Goal: Information Seeking & Learning: Learn about a topic

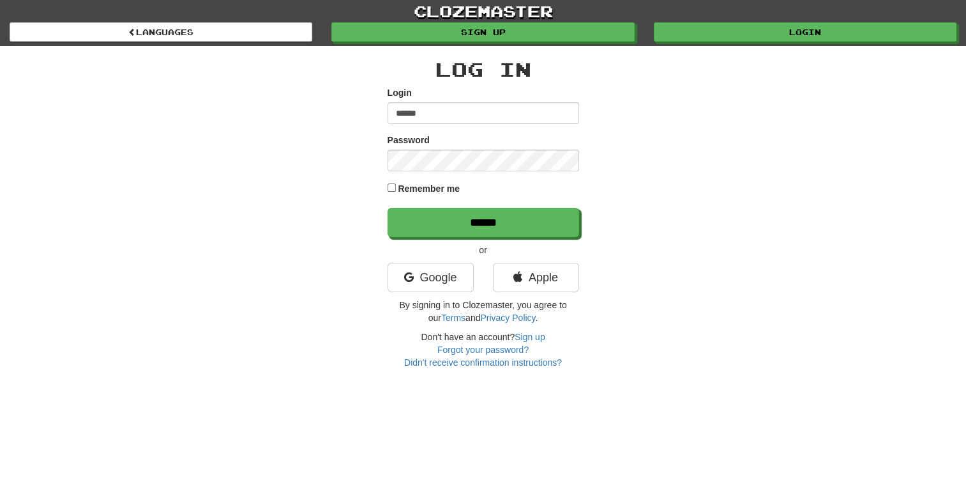
type input "******"
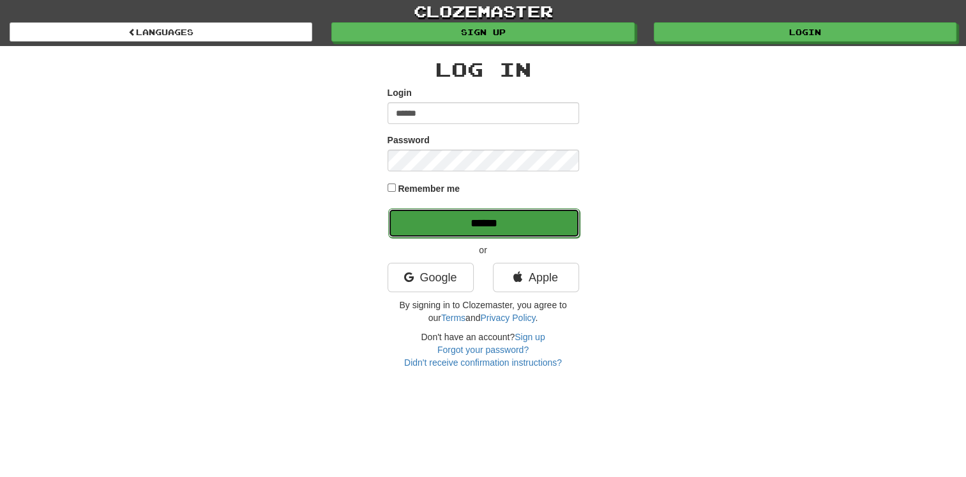
click at [468, 220] on input "******" at bounding box center [484, 222] width 192 height 29
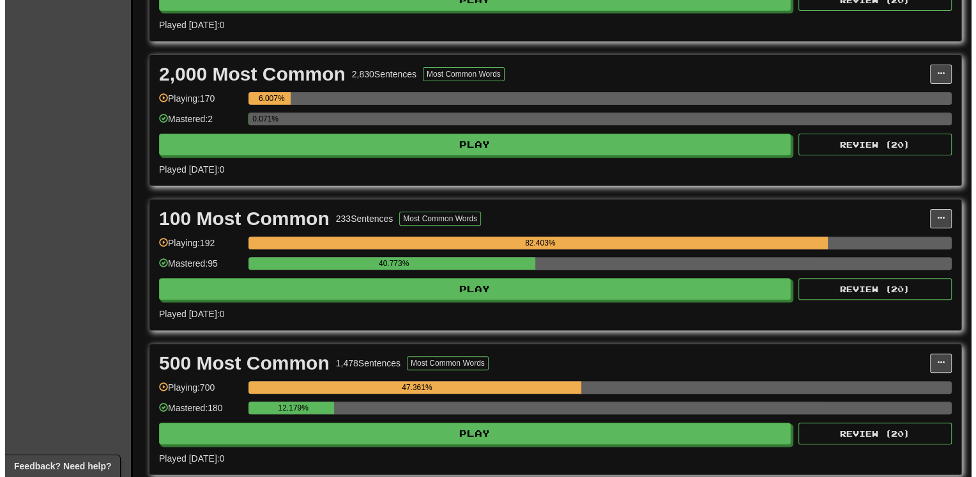
scroll to position [383, 0]
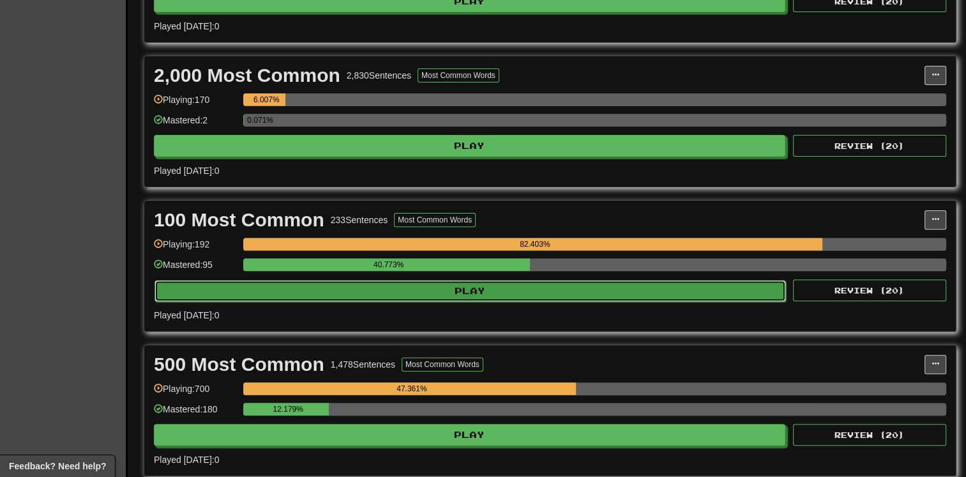
click at [313, 289] on button "Play" at bounding box center [471, 291] width 632 height 22
select select "**"
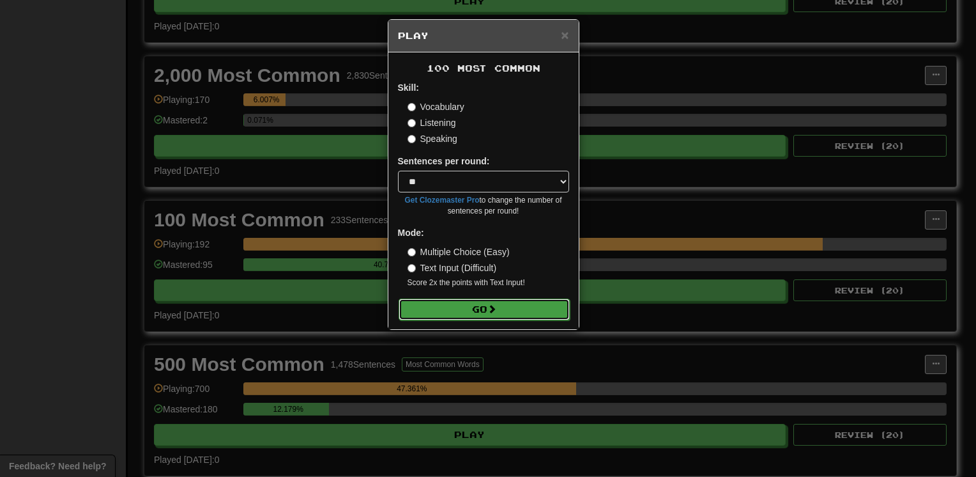
click at [456, 305] on button "Go" at bounding box center [484, 309] width 171 height 22
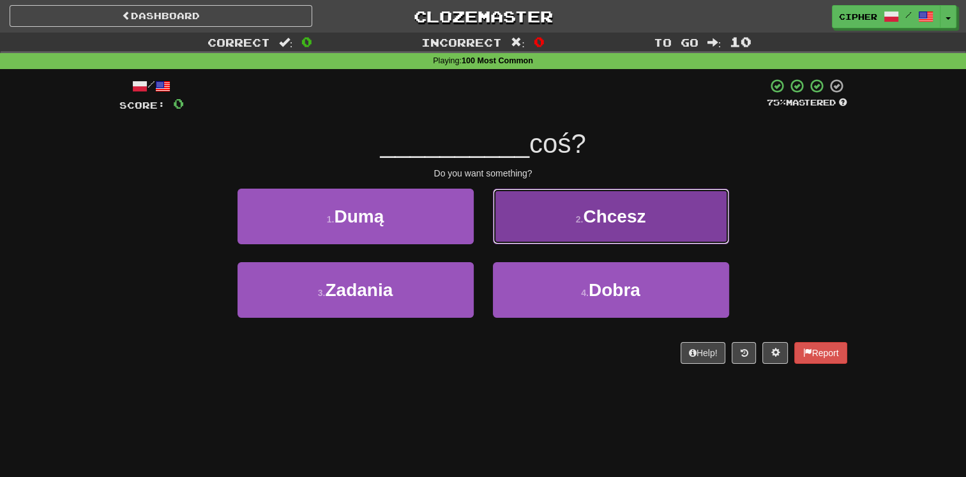
click at [542, 239] on button "2 . Chcesz" at bounding box center [611, 216] width 236 height 56
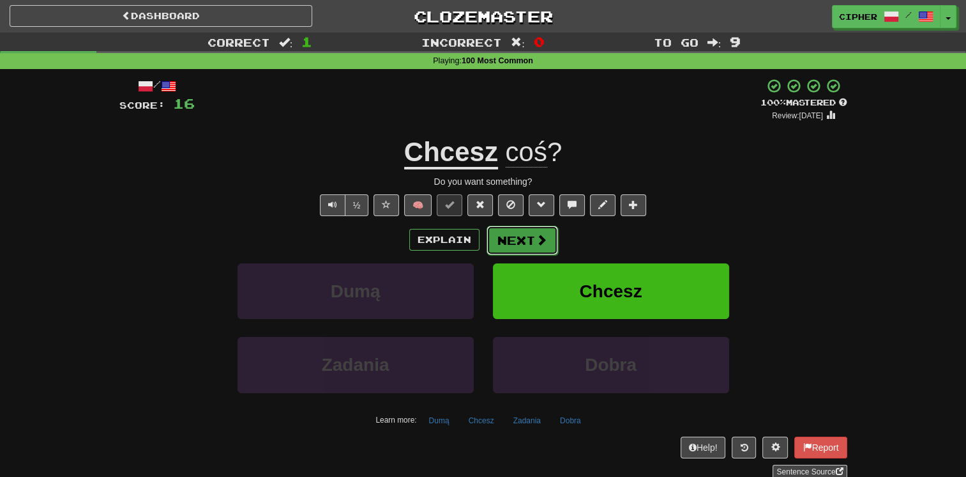
click at [542, 239] on span at bounding box center [541, 239] width 11 height 11
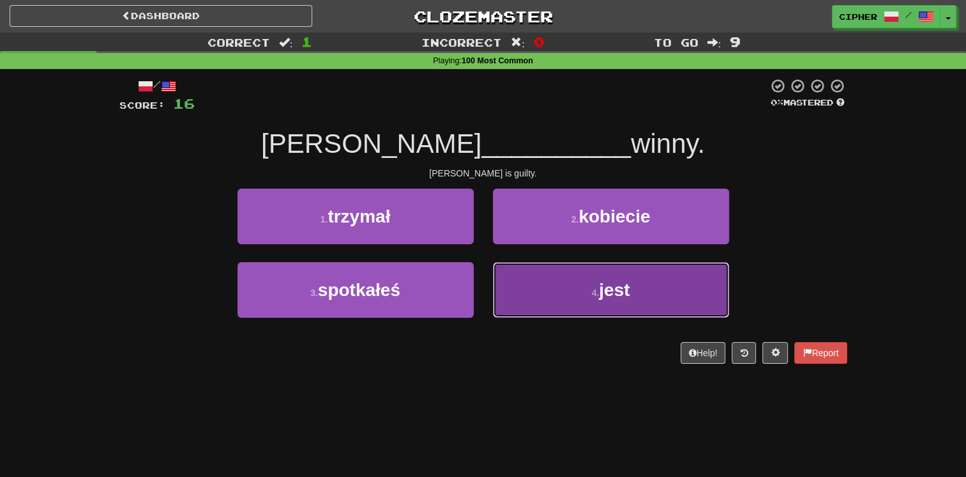
click at [544, 282] on button "4 . jest" at bounding box center [611, 290] width 236 height 56
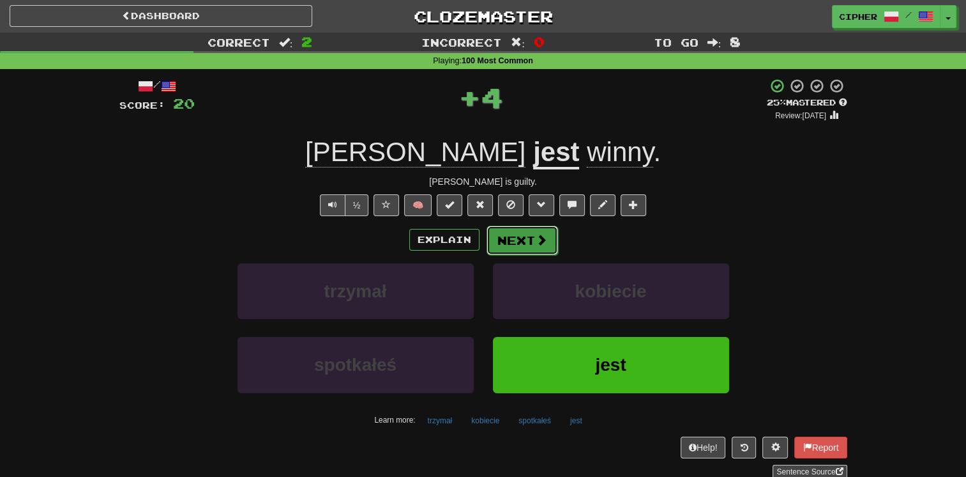
click at [508, 241] on button "Next" at bounding box center [523, 239] width 72 height 29
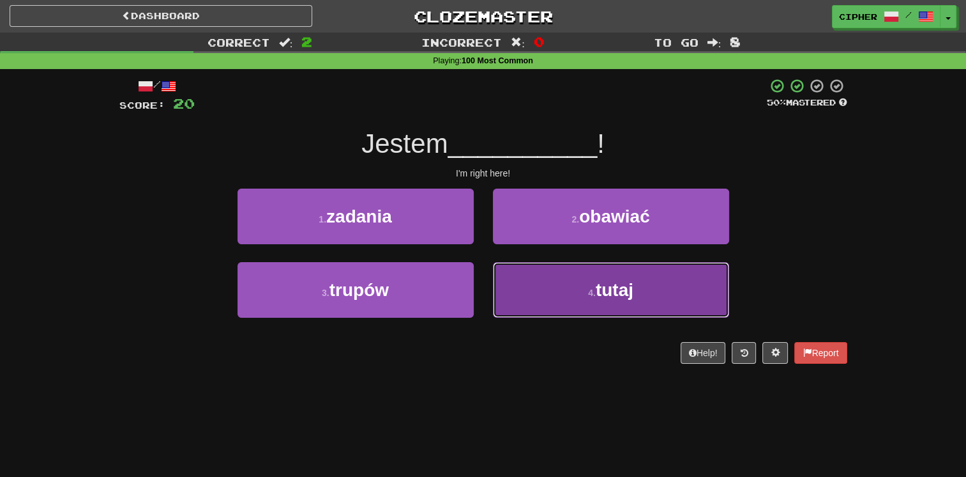
click at [523, 290] on button "4 . tutaj" at bounding box center [611, 290] width 236 height 56
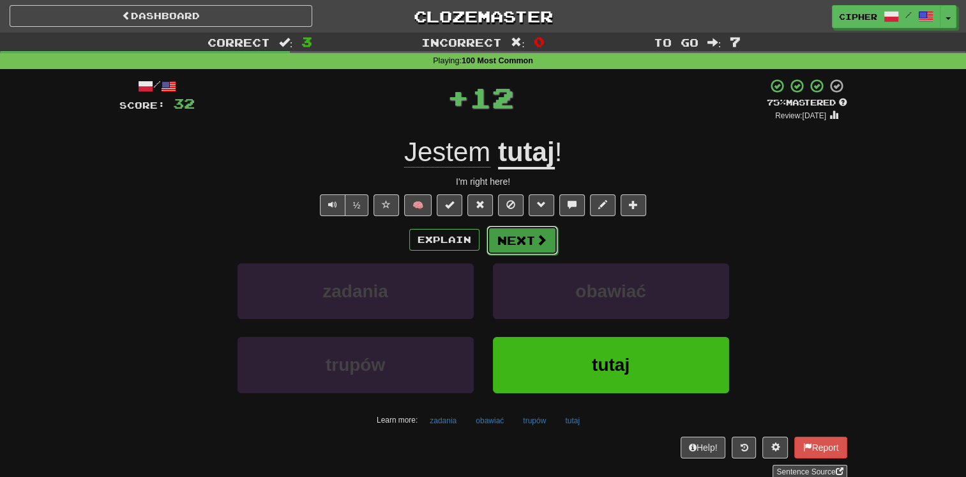
click at [509, 241] on button "Next" at bounding box center [523, 239] width 72 height 29
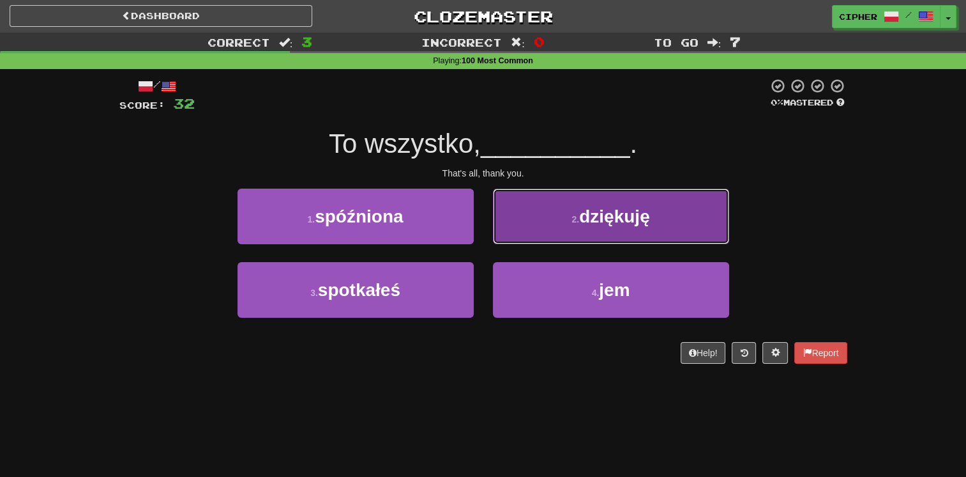
click at [514, 238] on button "2 . dziękuję" at bounding box center [611, 216] width 236 height 56
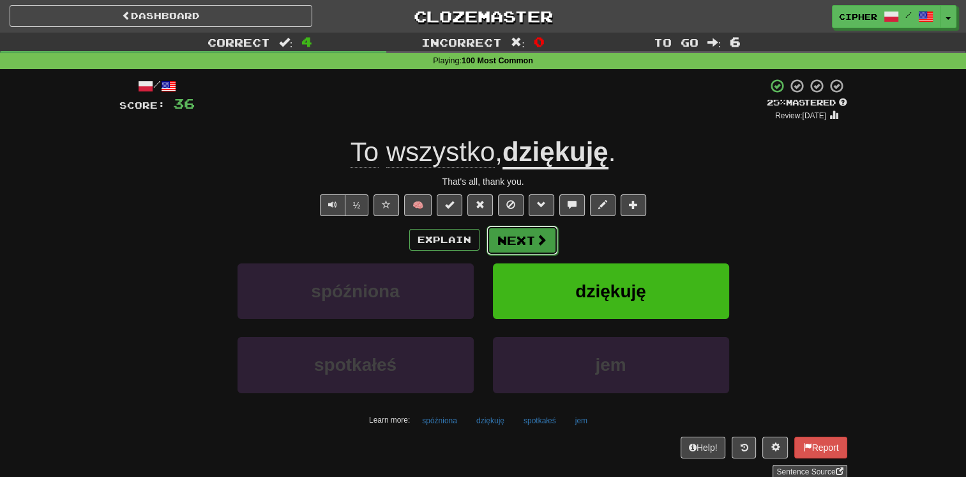
click at [508, 243] on button "Next" at bounding box center [523, 239] width 72 height 29
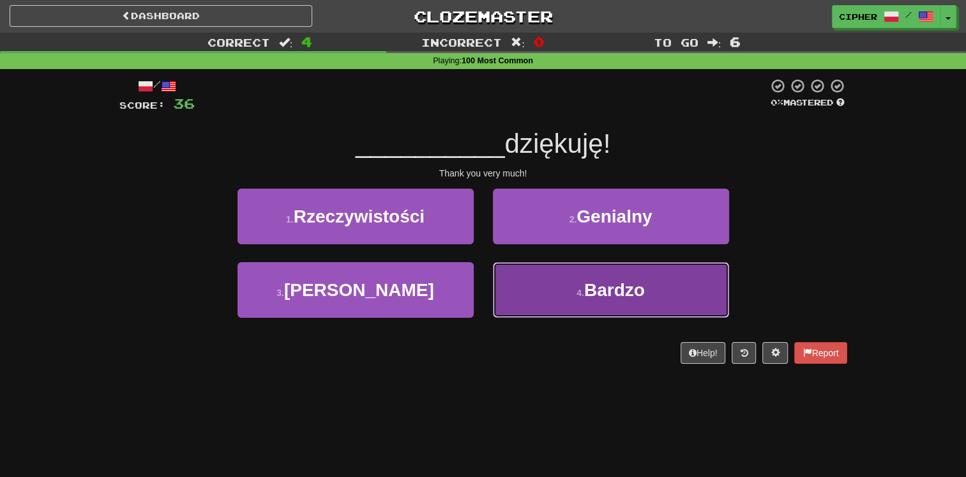
click at [515, 280] on button "4 . Bardzo" at bounding box center [611, 290] width 236 height 56
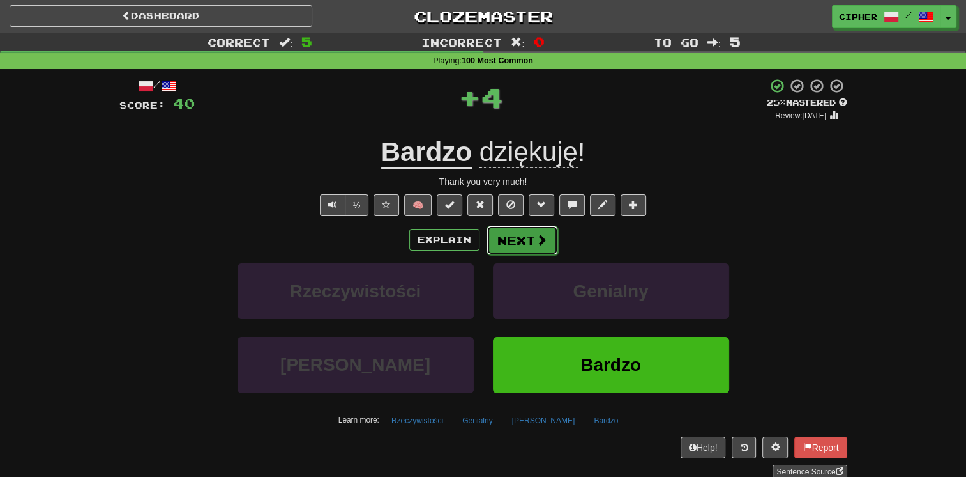
click at [515, 240] on button "Next" at bounding box center [523, 239] width 72 height 29
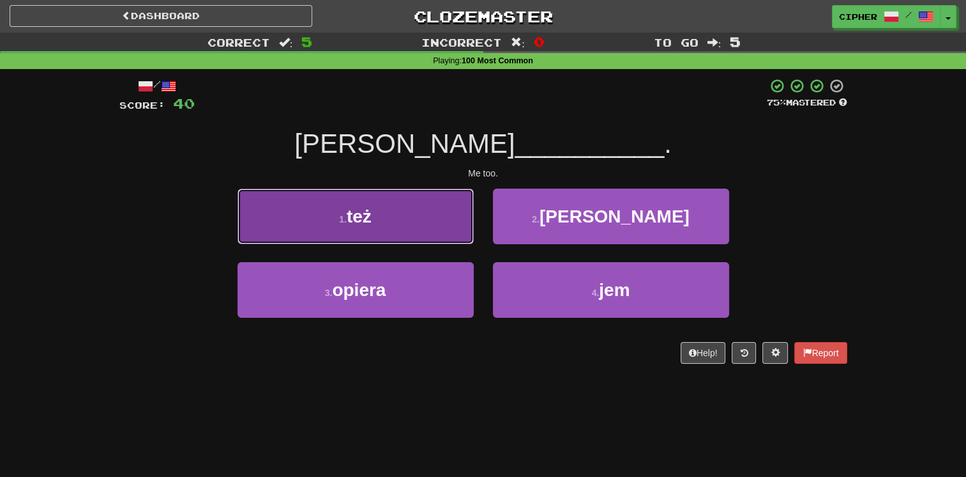
click at [450, 227] on button "1 . też" at bounding box center [356, 216] width 236 height 56
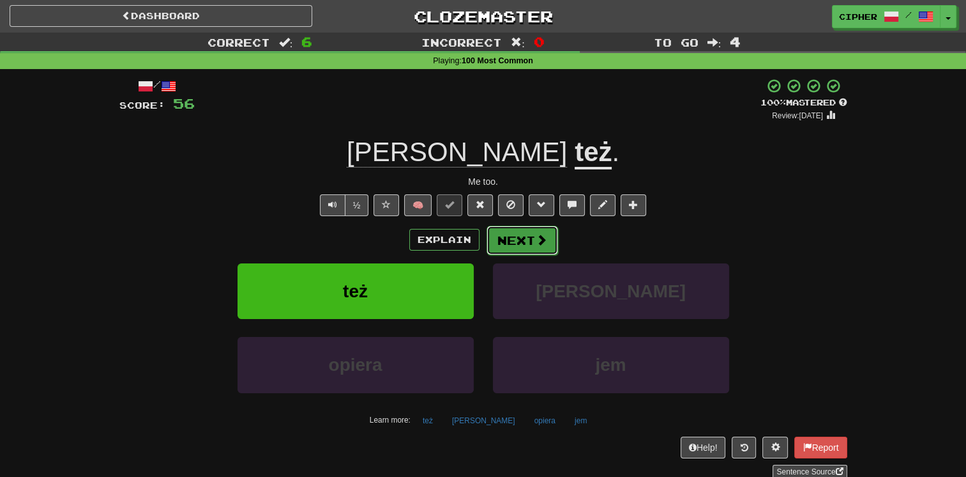
click at [515, 240] on button "Next" at bounding box center [523, 239] width 72 height 29
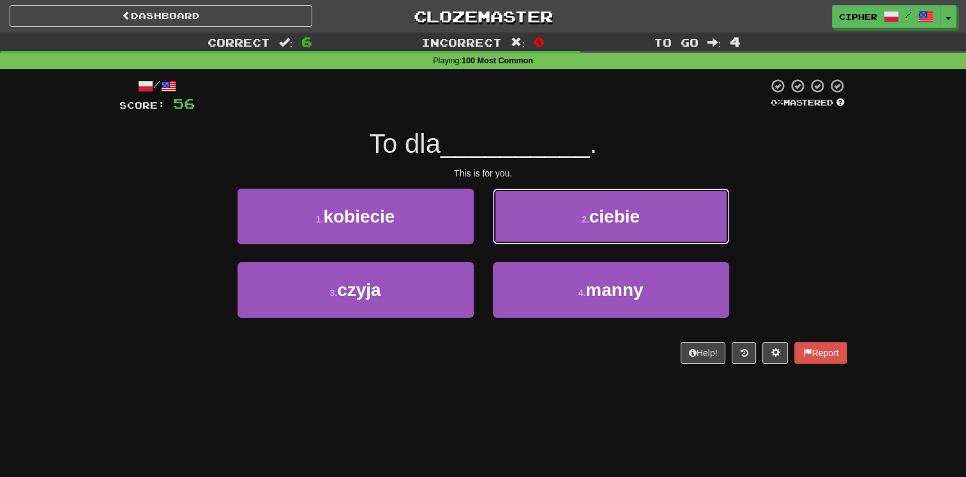
click at [515, 240] on button "2 . ciebie" at bounding box center [611, 216] width 236 height 56
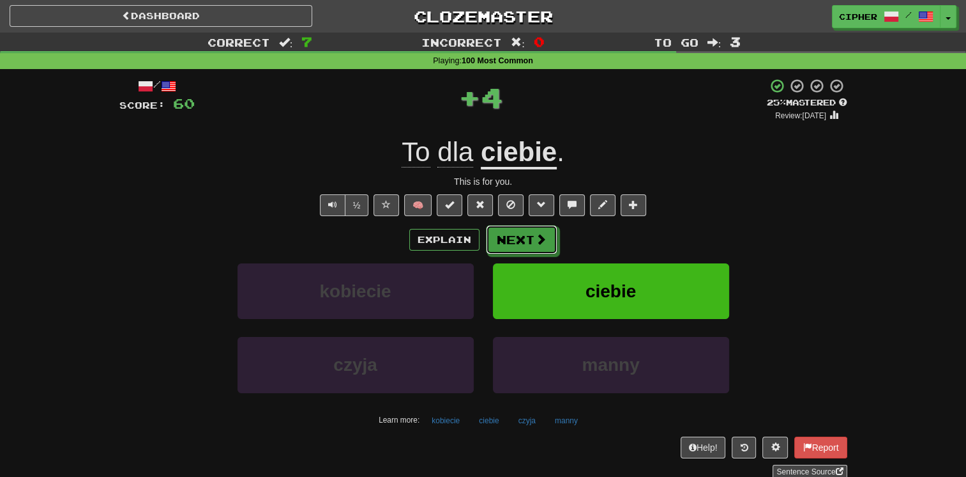
click at [515, 240] on button "Next" at bounding box center [522, 239] width 72 height 29
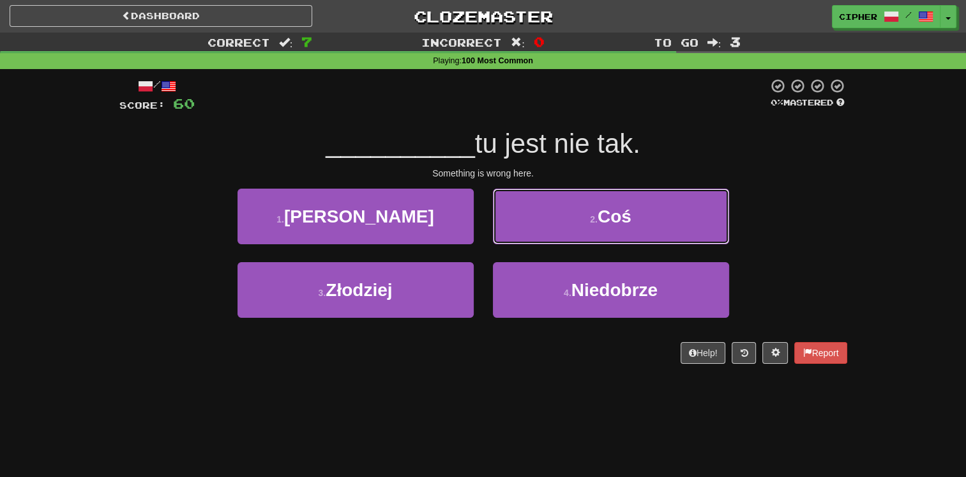
click at [515, 240] on button "2 . Coś" at bounding box center [611, 216] width 236 height 56
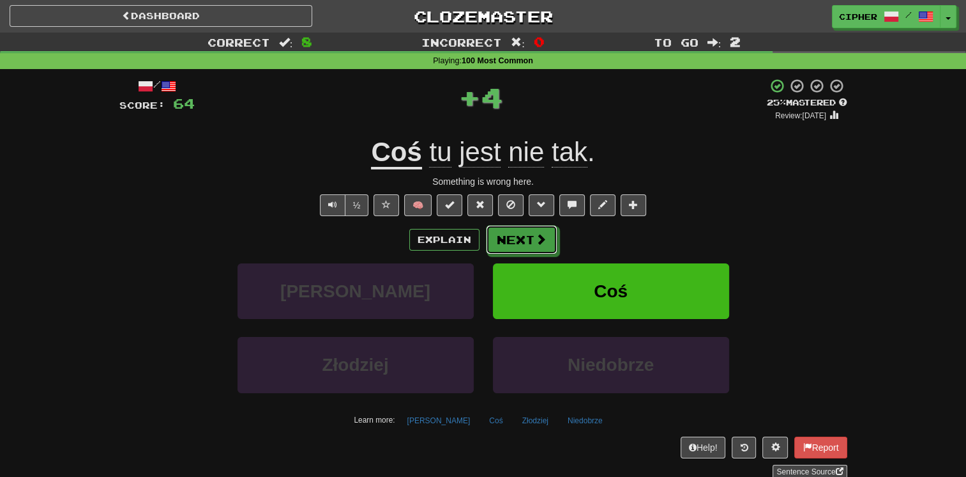
click at [515, 240] on button "Next" at bounding box center [522, 239] width 72 height 29
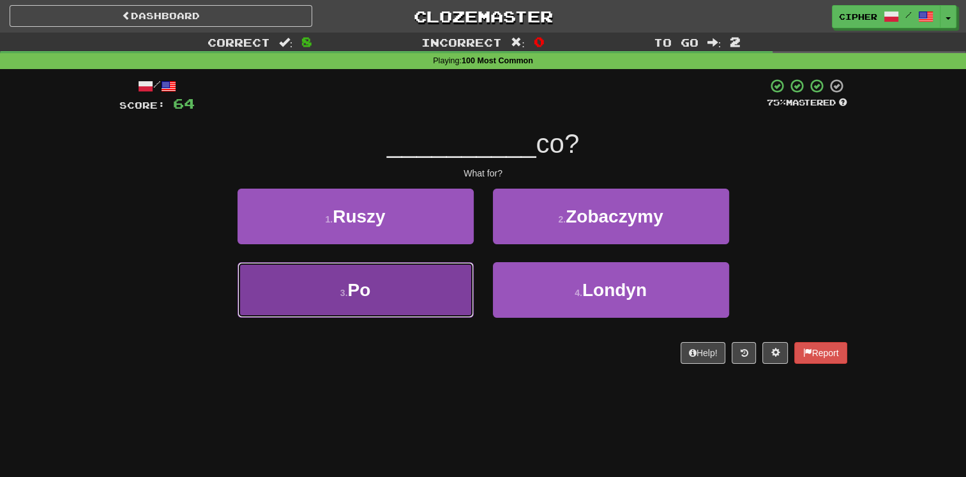
click at [437, 286] on button "3 . Po" at bounding box center [356, 290] width 236 height 56
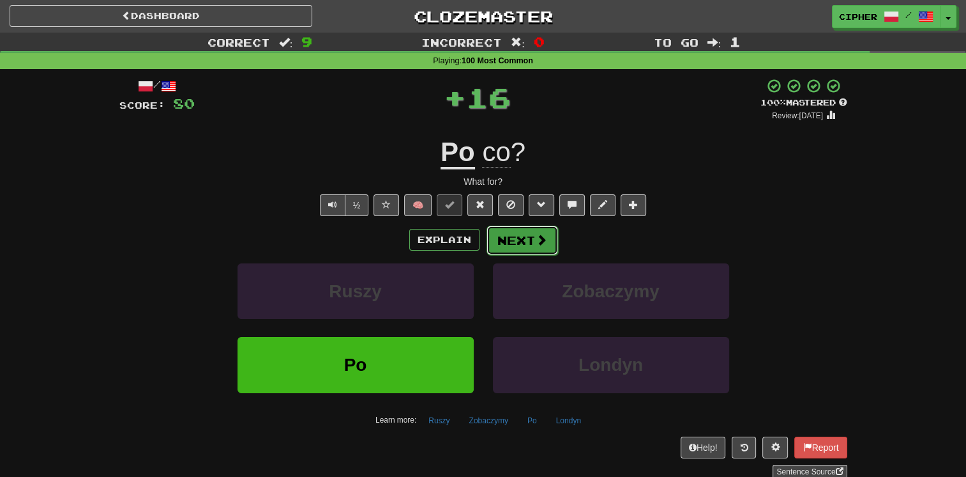
click at [498, 246] on button "Next" at bounding box center [523, 239] width 72 height 29
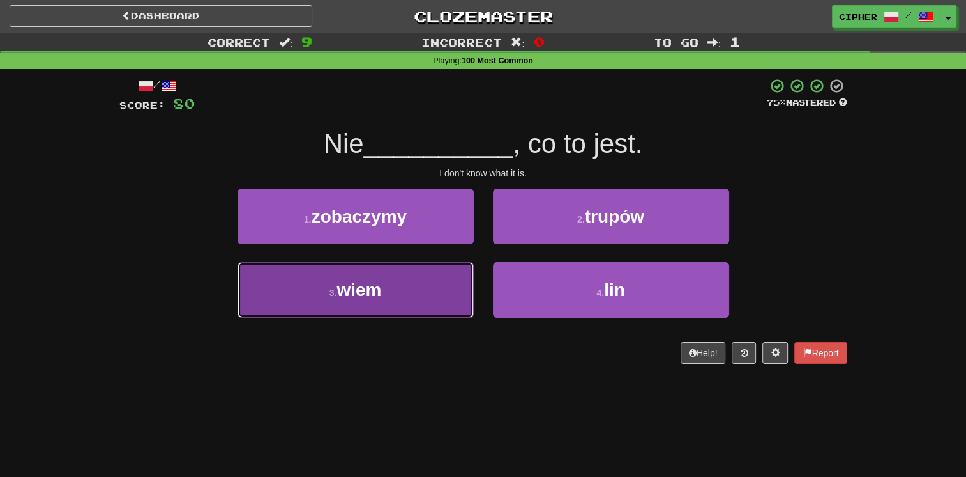
click at [425, 282] on button "3 . wiem" at bounding box center [356, 290] width 236 height 56
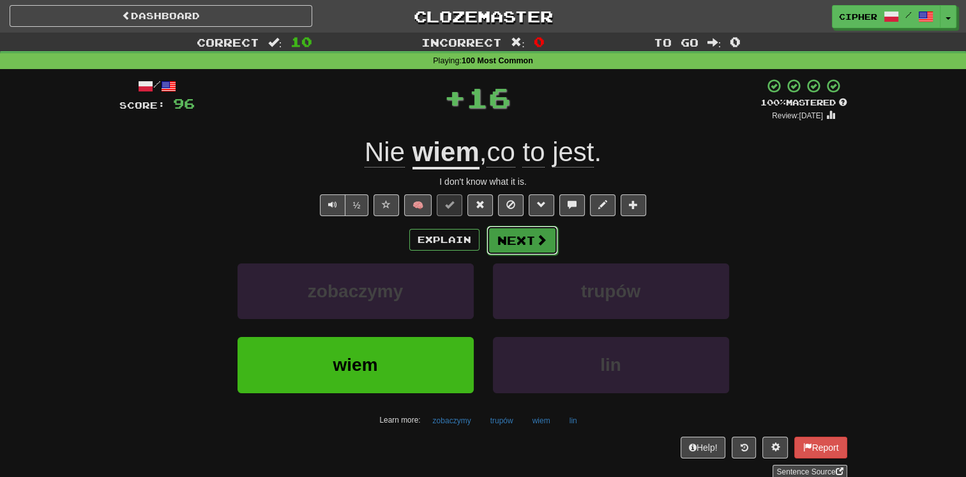
click at [511, 240] on button "Next" at bounding box center [523, 239] width 72 height 29
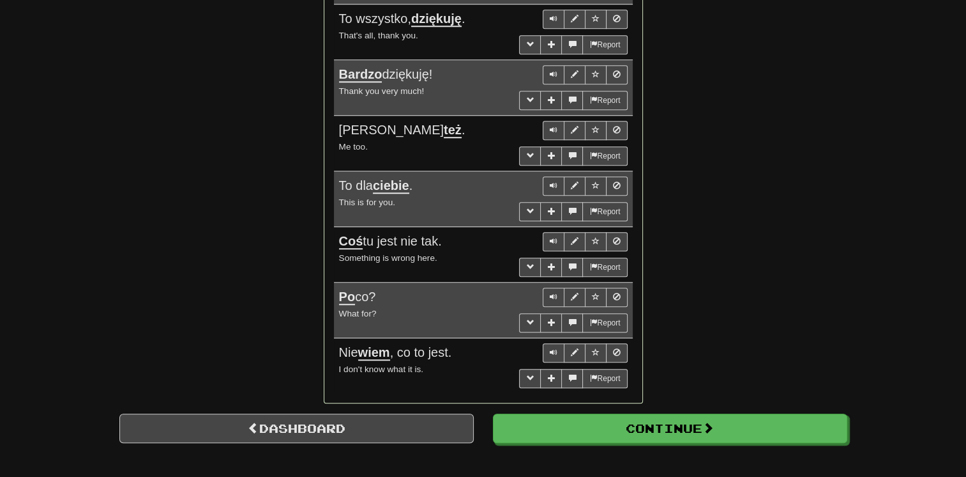
scroll to position [1022, 0]
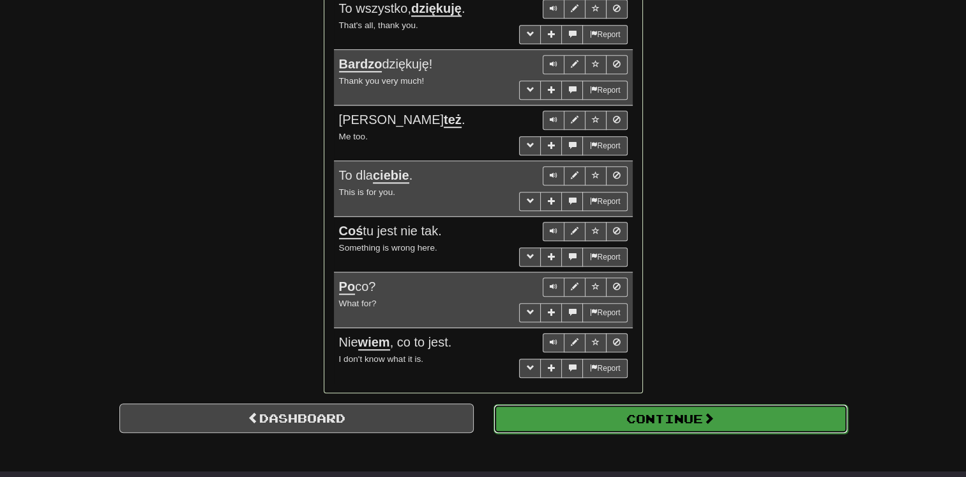
click at [663, 404] on button "Continue" at bounding box center [671, 418] width 355 height 29
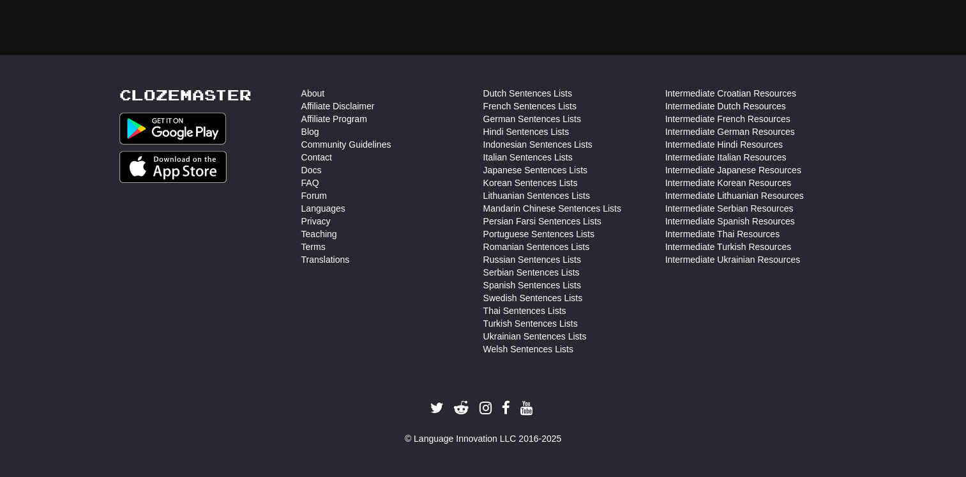
scroll to position [36, 0]
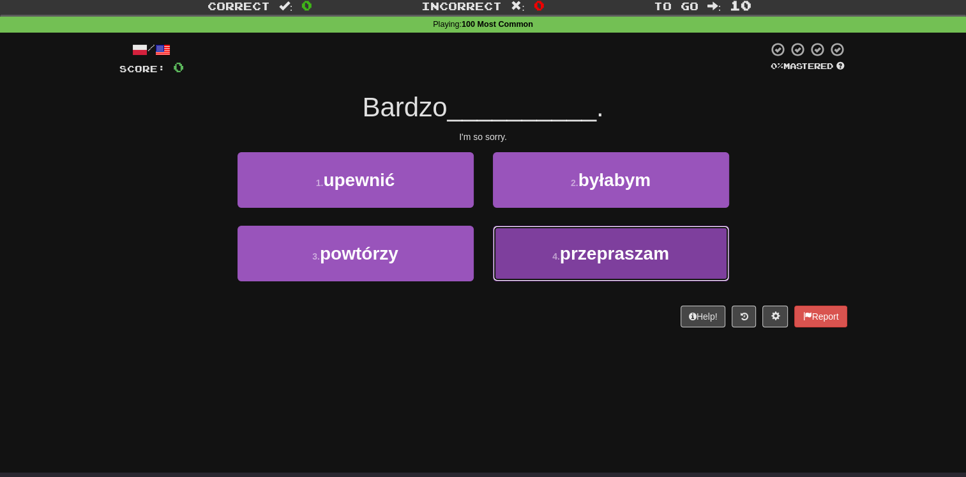
click at [542, 239] on button "4 . przepraszam" at bounding box center [611, 253] width 236 height 56
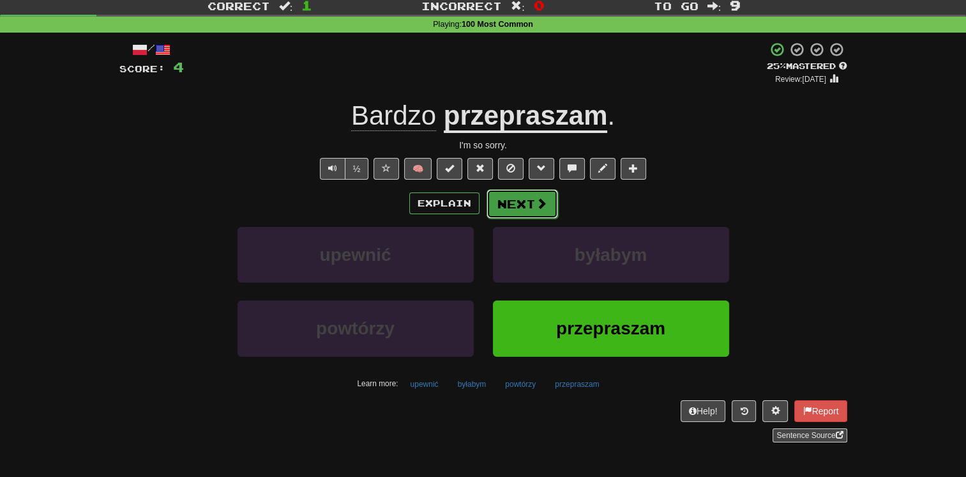
click at [517, 208] on button "Next" at bounding box center [523, 203] width 72 height 29
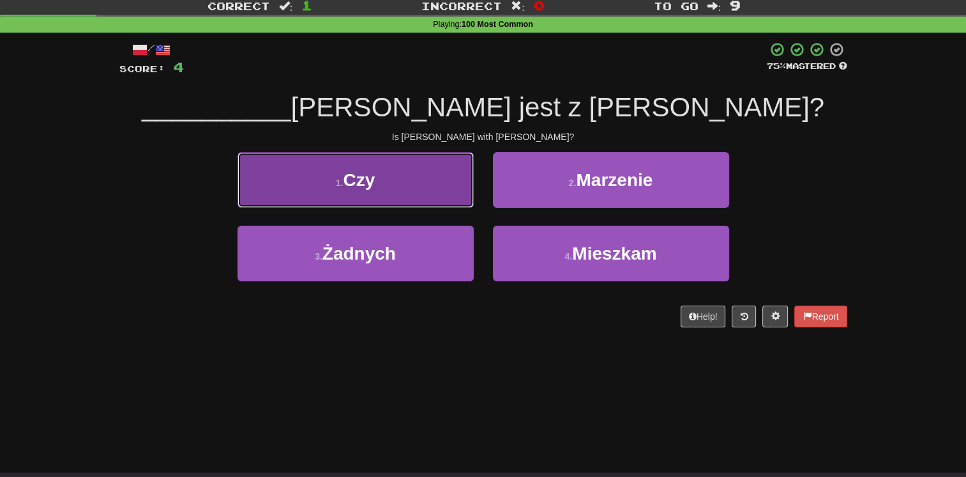
click at [420, 194] on button "1 . Czy" at bounding box center [356, 180] width 236 height 56
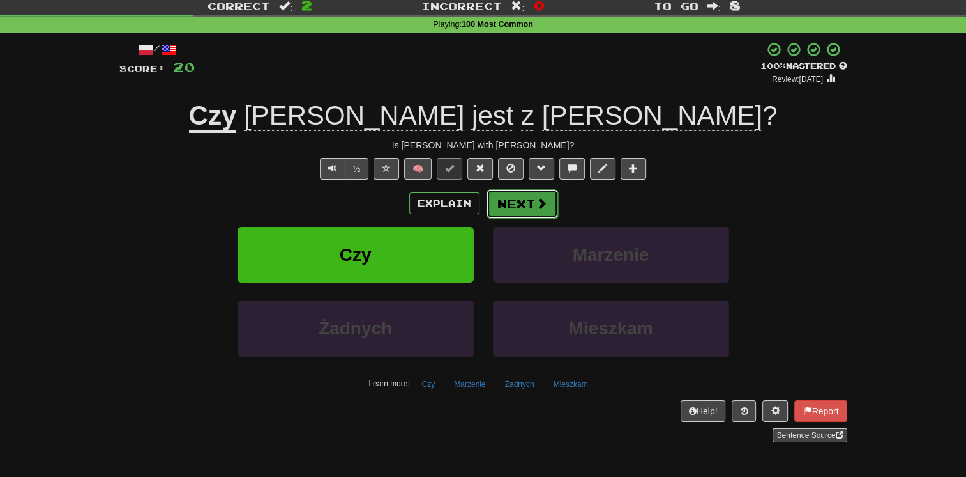
click at [524, 201] on button "Next" at bounding box center [523, 203] width 72 height 29
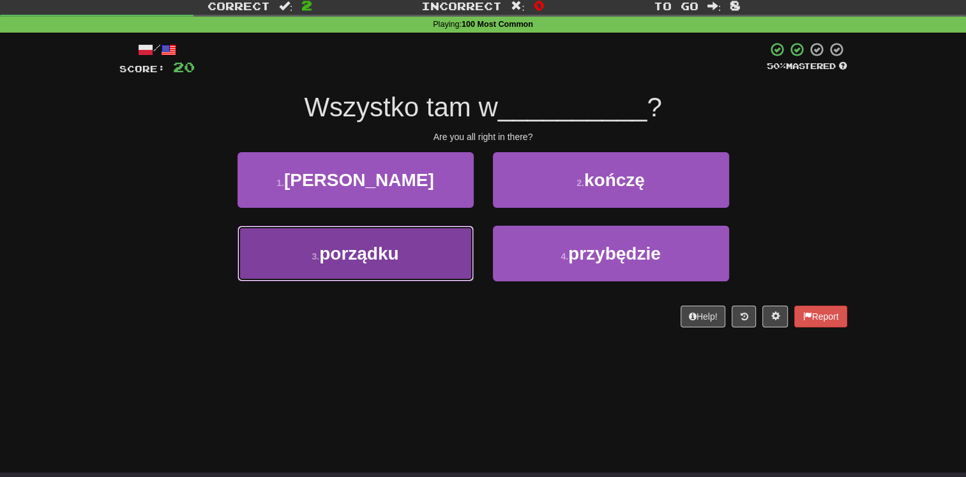
click at [455, 241] on button "3 . porządku" at bounding box center [356, 253] width 236 height 56
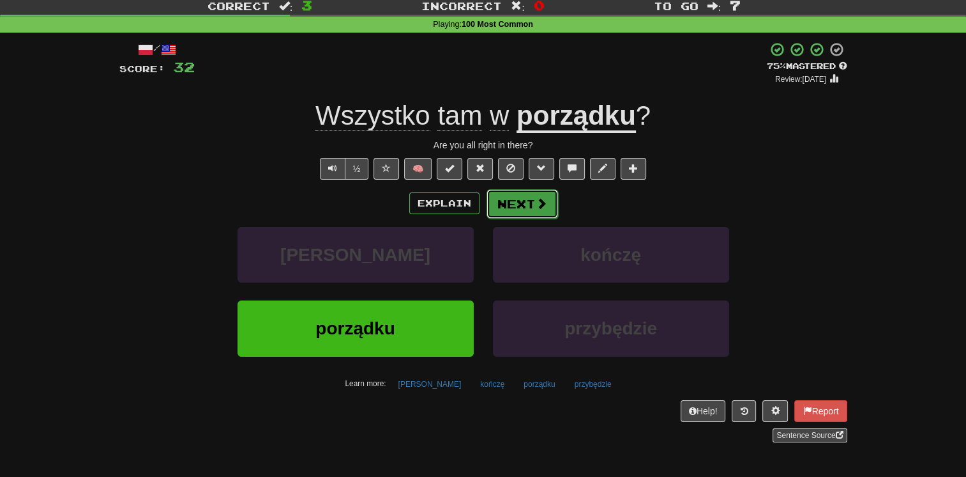
click at [516, 210] on button "Next" at bounding box center [523, 203] width 72 height 29
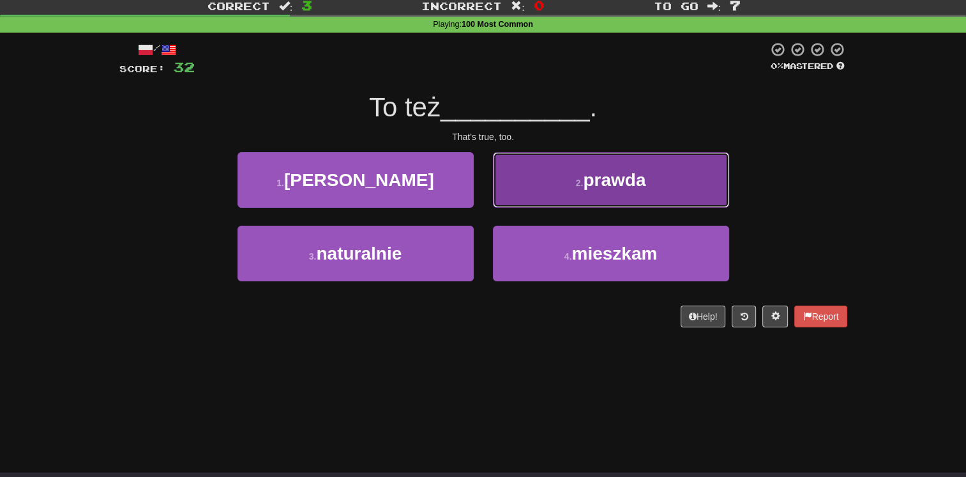
click at [519, 201] on button "2 . prawda" at bounding box center [611, 180] width 236 height 56
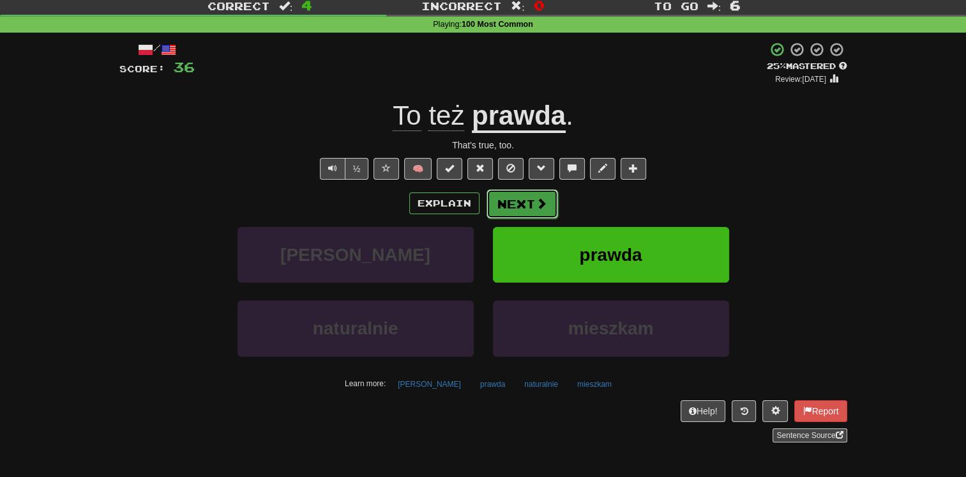
click at [514, 201] on button "Next" at bounding box center [523, 203] width 72 height 29
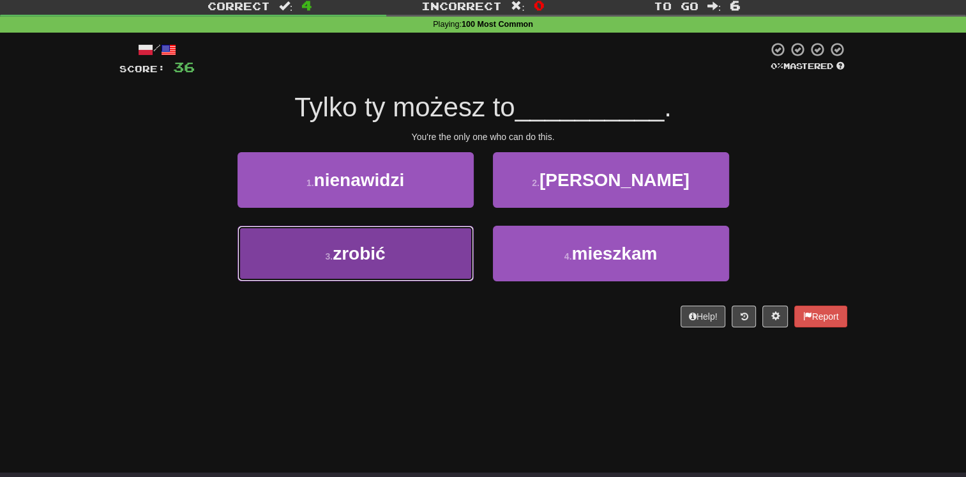
click at [444, 239] on button "3 . zrobić" at bounding box center [356, 253] width 236 height 56
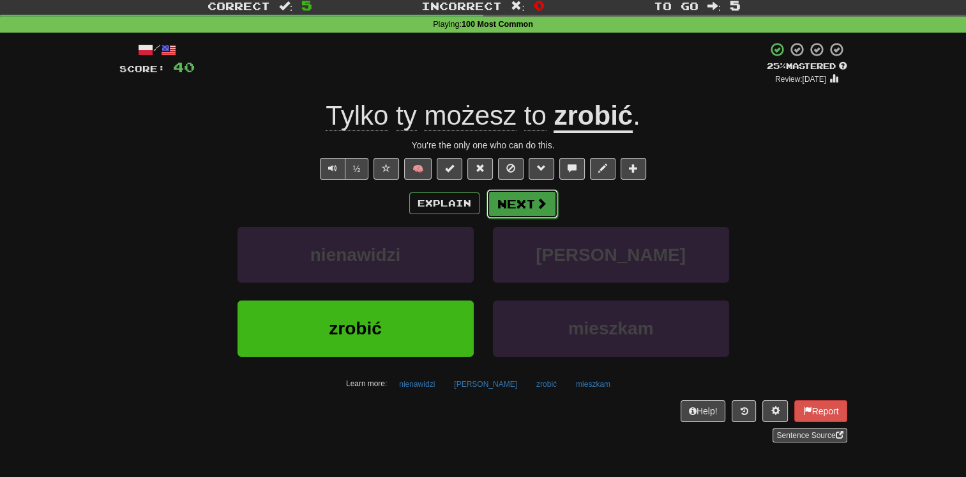
click at [508, 206] on button "Next" at bounding box center [523, 203] width 72 height 29
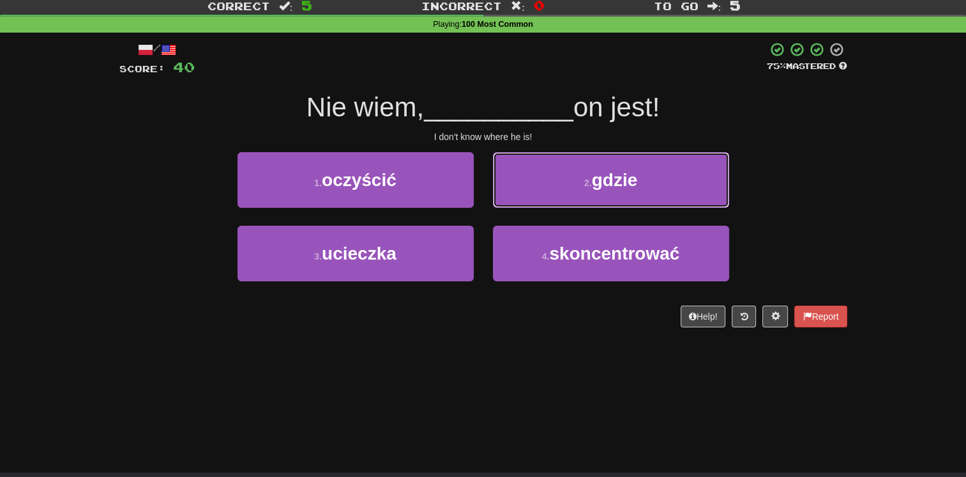
click at [508, 206] on button "2 . gdzie" at bounding box center [611, 180] width 236 height 56
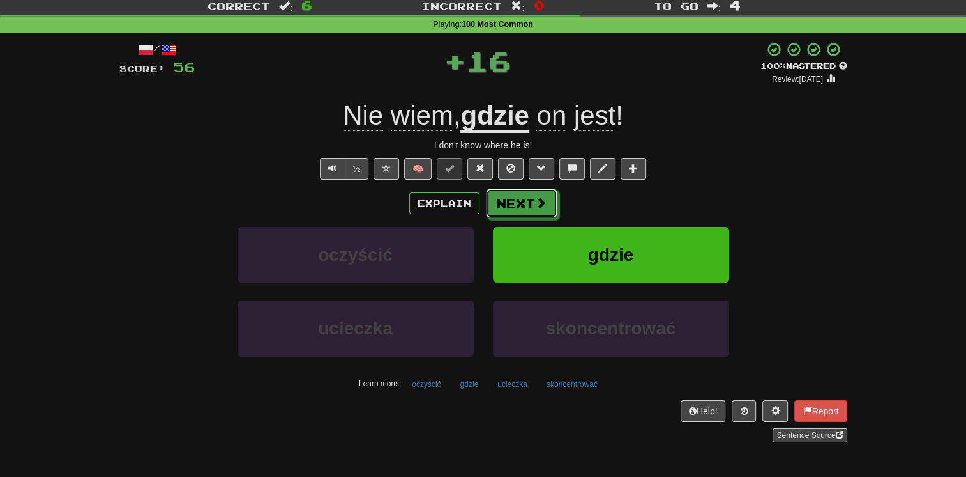
click at [508, 206] on button "Next" at bounding box center [522, 202] width 72 height 29
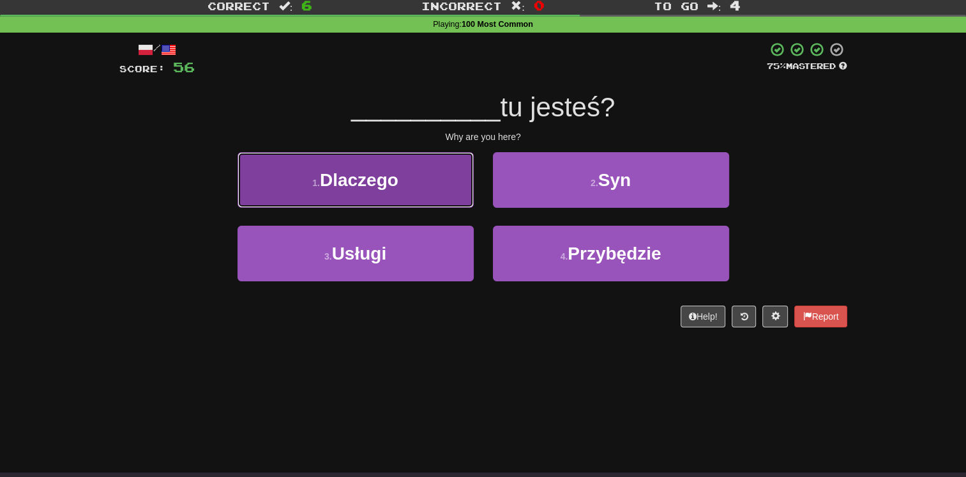
click at [457, 200] on button "1 . Dlaczego" at bounding box center [356, 180] width 236 height 56
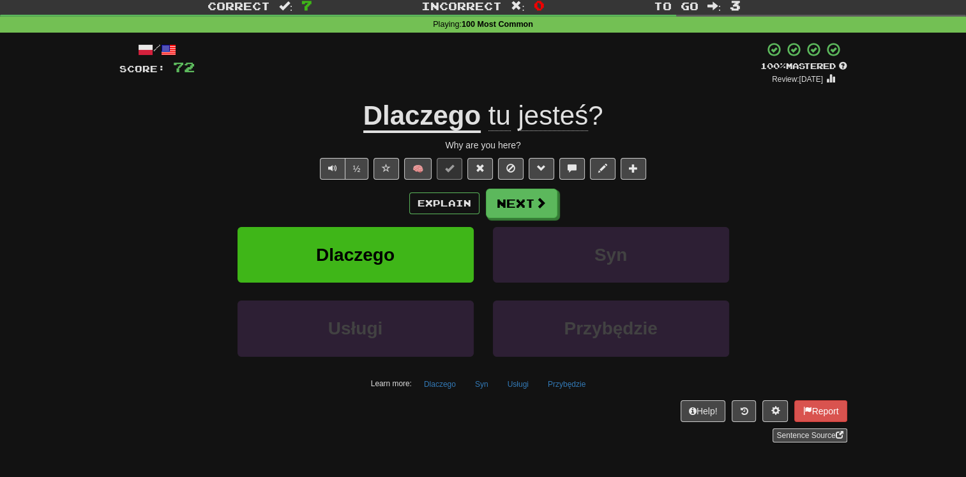
click at [206, 88] on div "/ Score: 72 + 16 100 % Mastered Review: 2026-02-14 Dlaczego tu jesteś ? Why are…" at bounding box center [483, 242] width 728 height 400
click at [185, 367] on div "Usługi Przybędzie" at bounding box center [483, 336] width 767 height 73
click at [329, 208] on div "Explain Next" at bounding box center [483, 202] width 728 height 29
click at [533, 190] on button "Next" at bounding box center [523, 203] width 72 height 29
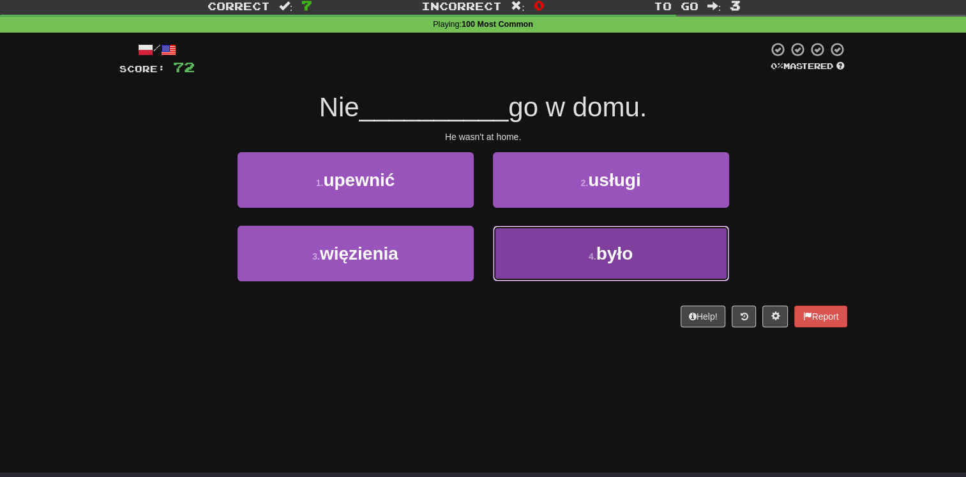
click at [521, 257] on button "4 . było" at bounding box center [611, 253] width 236 height 56
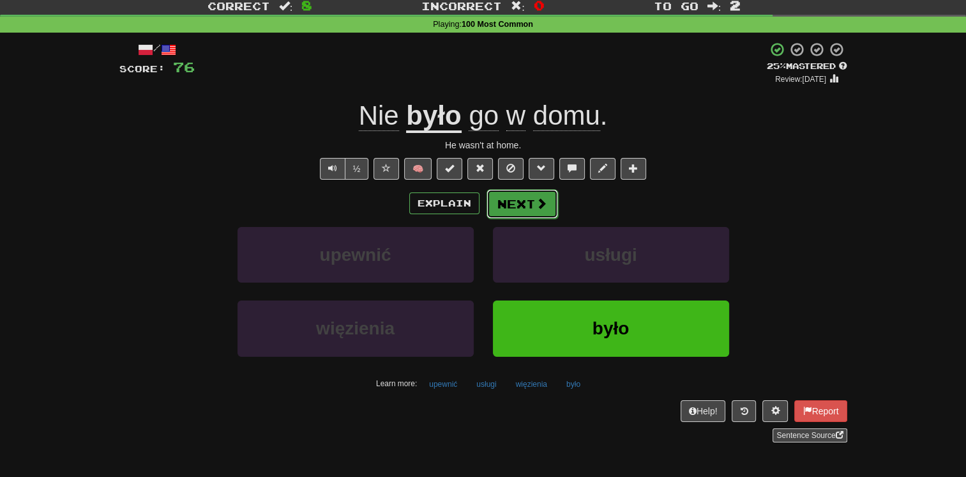
click at [503, 202] on button "Next" at bounding box center [523, 203] width 72 height 29
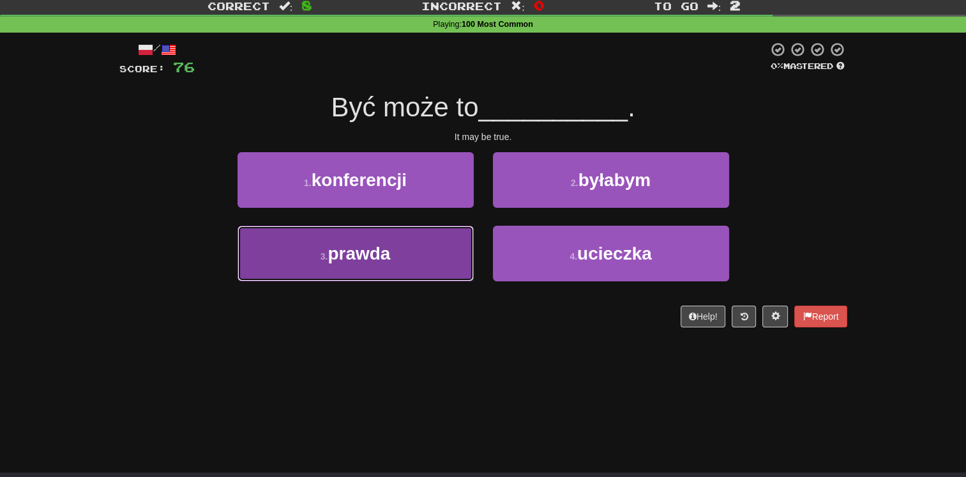
click at [439, 234] on button "3 . prawda" at bounding box center [356, 253] width 236 height 56
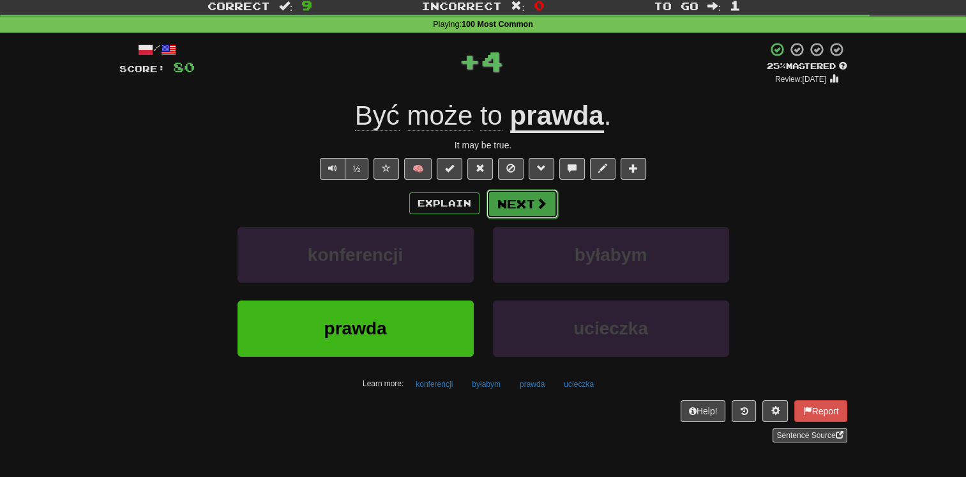
click at [512, 195] on button "Next" at bounding box center [523, 203] width 72 height 29
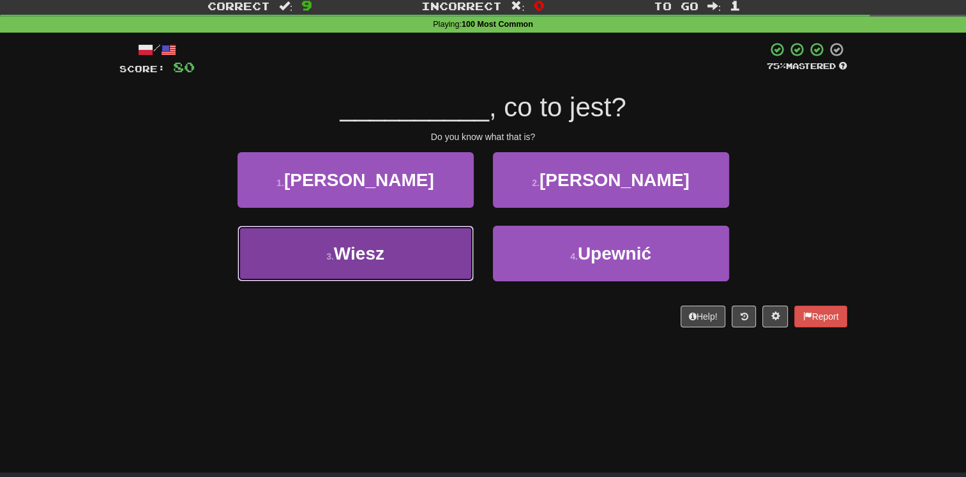
click at [421, 254] on button "3 . Wiesz" at bounding box center [356, 253] width 236 height 56
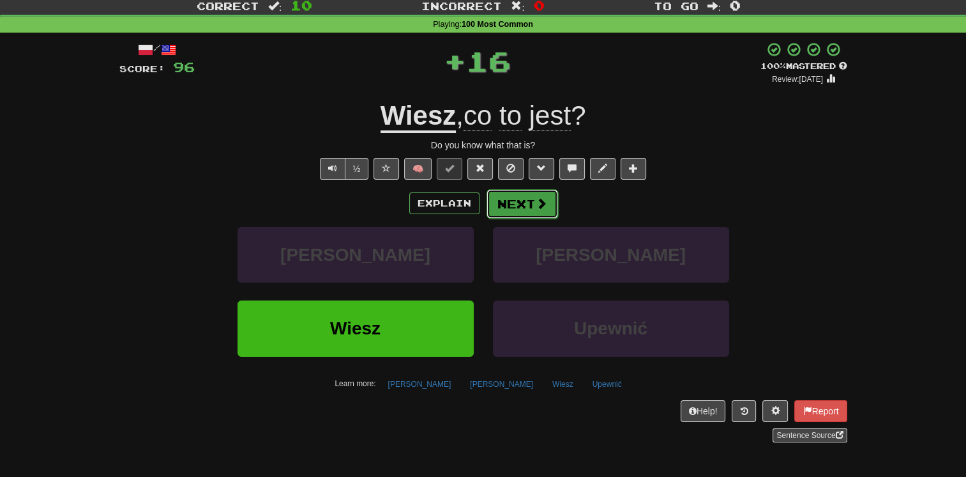
click at [496, 213] on button "Next" at bounding box center [523, 203] width 72 height 29
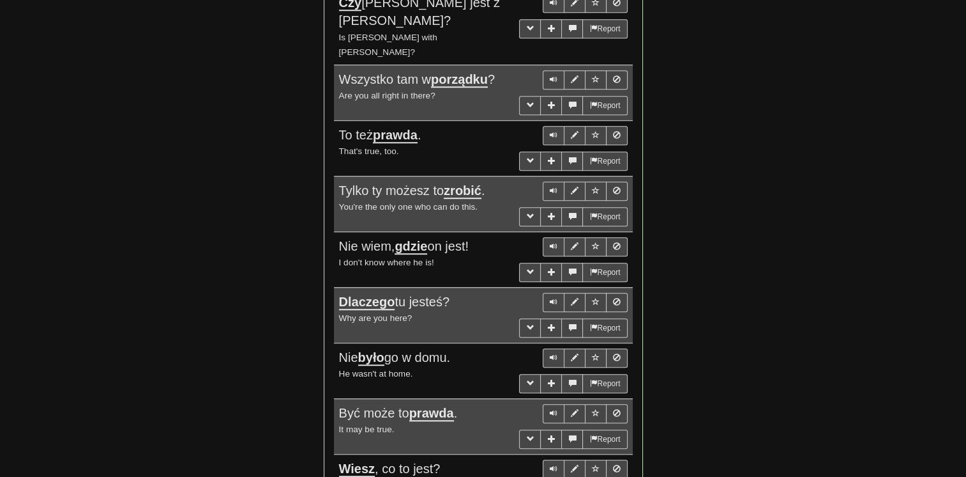
scroll to position [1033, 0]
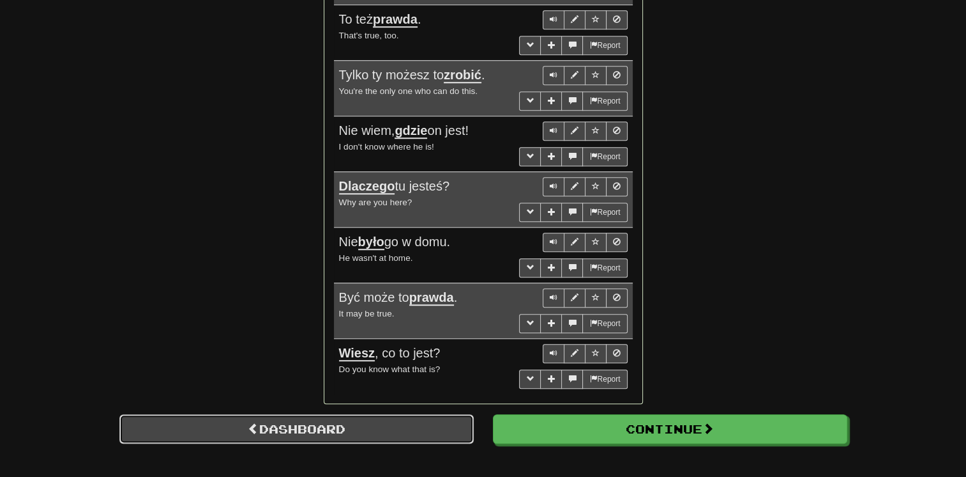
click at [368, 414] on link "Dashboard" at bounding box center [296, 428] width 355 height 29
